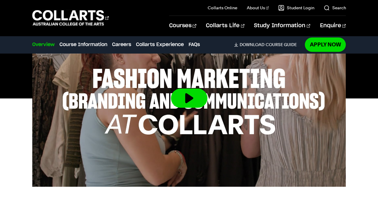
scroll to position [250, 0]
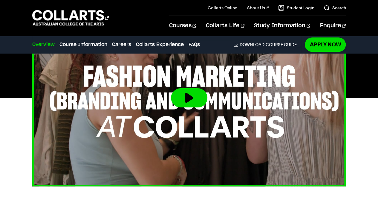
click at [185, 100] on button at bounding box center [189, 97] width 36 height 19
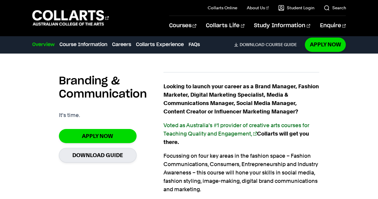
scroll to position [389, 0]
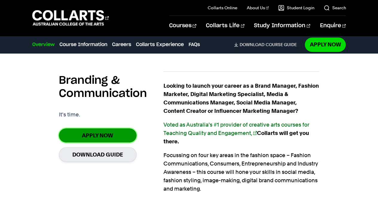
click at [121, 136] on link "Apply Now" at bounding box center [98, 135] width 78 height 14
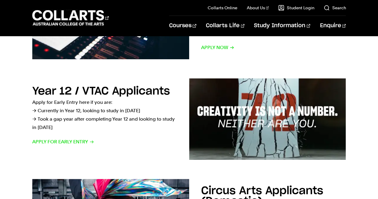
scroll to position [165, 0]
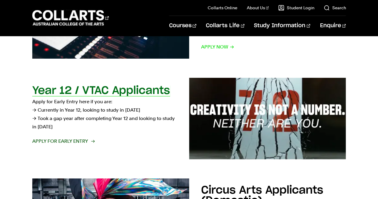
click at [79, 139] on span "Apply for Early Entry" at bounding box center [63, 141] width 62 height 8
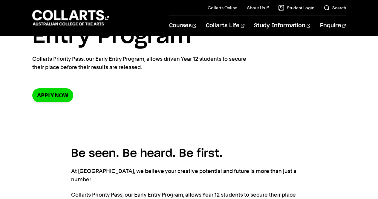
scroll to position [59, 0]
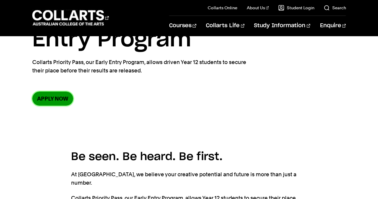
click at [59, 102] on link "Apply now" at bounding box center [52, 98] width 41 height 14
